Goal: Navigation & Orientation: Find specific page/section

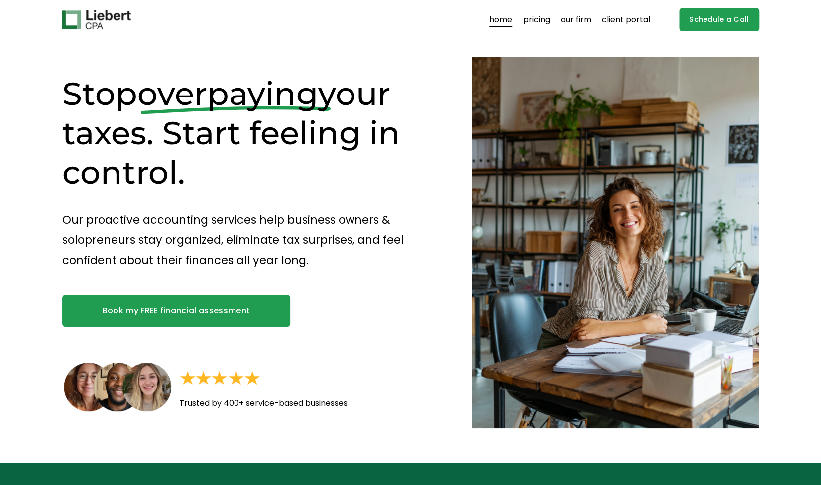
click at [535, 20] on link "pricing" at bounding box center [536, 20] width 27 height 16
